Goal: Check status: Check status

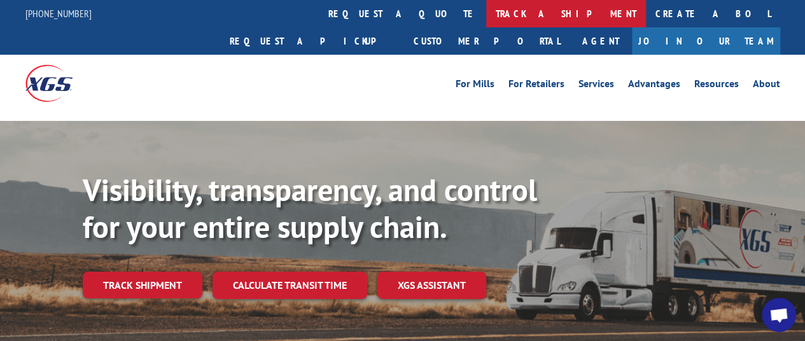
click at [486, 13] on link "track a shipment" at bounding box center [566, 13] width 160 height 27
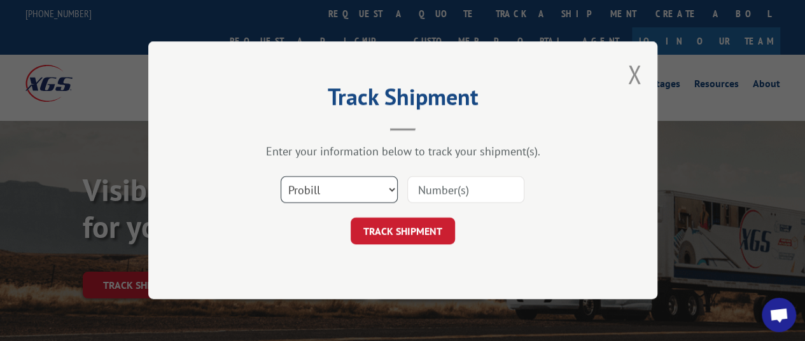
click at [390, 190] on select "Select category... Probill BOL PO" at bounding box center [338, 190] width 117 height 27
select select "bol"
click at [280, 177] on select "Select category... Probill BOL PO" at bounding box center [338, 190] width 117 height 27
click at [484, 195] on input at bounding box center [465, 190] width 117 height 27
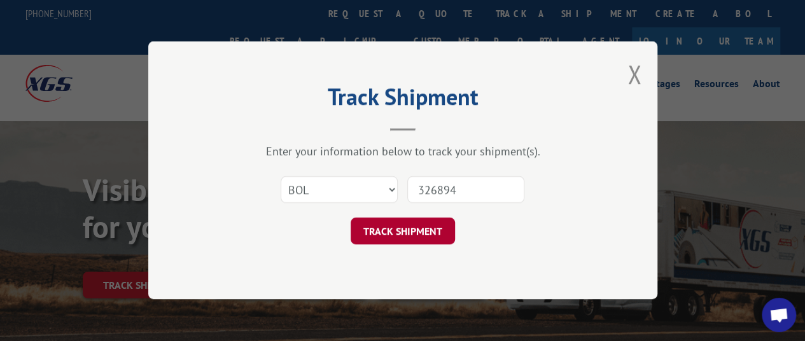
type input "326894"
click at [406, 238] on button "TRACK SHIPMENT" at bounding box center [402, 231] width 104 height 27
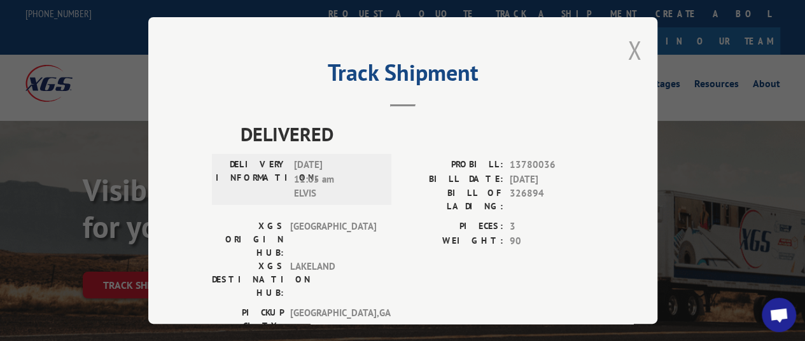
click at [632, 47] on button "Close modal" at bounding box center [634, 50] width 14 height 34
